Goal: Transaction & Acquisition: Book appointment/travel/reservation

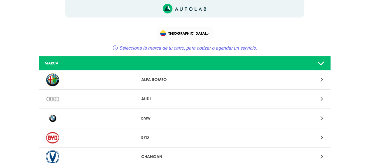
click at [208, 34] on span "[GEOGRAPHIC_DATA]" at bounding box center [185, 33] width 50 height 8
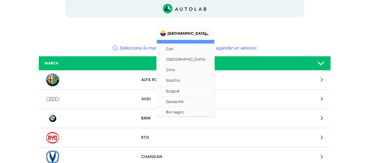
scroll to position [29, 0]
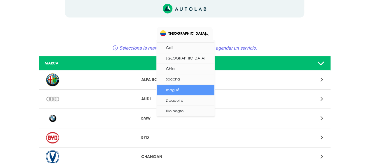
click at [181, 91] on li "Ibagué" at bounding box center [186, 90] width 58 height 11
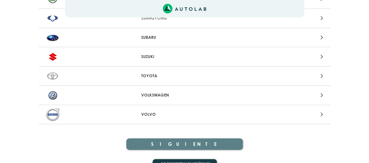
scroll to position [651, 0]
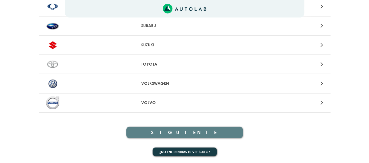
click at [169, 66] on p "TOYOTA" at bounding box center [184, 64] width 87 height 6
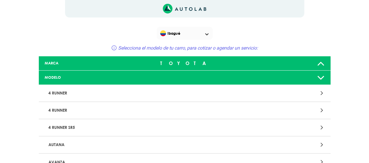
click at [159, 88] on p "4 RUNNER" at bounding box center [137, 93] width 182 height 11
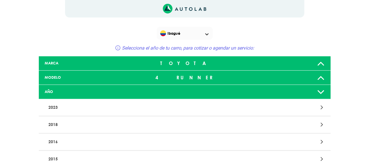
click at [160, 102] on p "2023" at bounding box center [137, 107] width 182 height 11
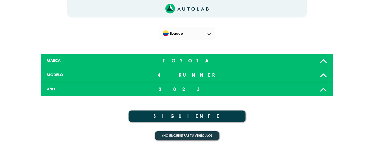
click at [183, 113] on button "SIGUIENTE" at bounding box center [186, 116] width 117 height 11
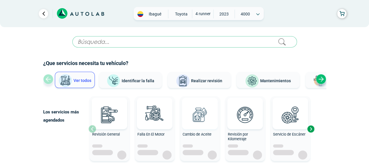
scroll to position [58, 0]
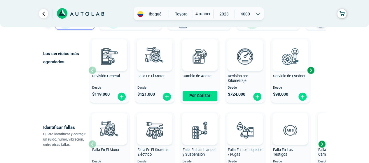
click at [289, 59] on img at bounding box center [291, 56] width 26 height 26
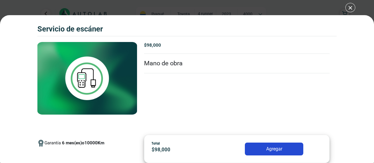
click at [351, 7] on div "Servicio de escáner Servicio de escáner Garantía 6" at bounding box center [187, 81] width 374 height 163
